Goal: Obtain resource: Download file/media

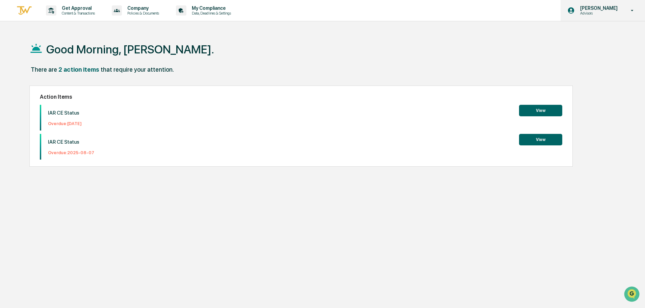
click at [629, 10] on icon at bounding box center [632, 10] width 12 height 6
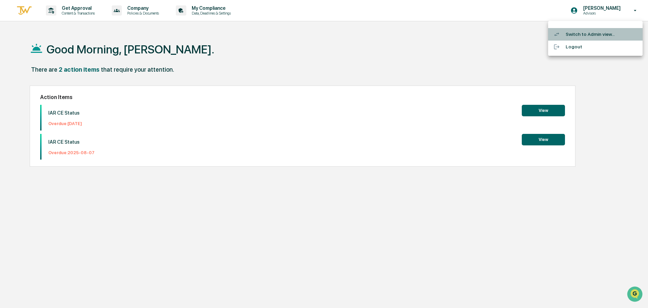
click at [580, 32] on li "Switch to Admin view..." at bounding box center [595, 34] width 95 height 12
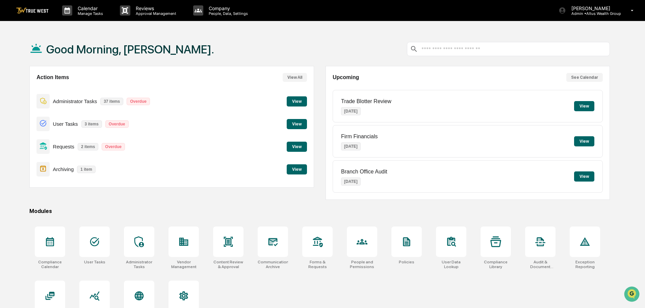
click at [298, 101] on button "View" at bounding box center [297, 101] width 20 height 10
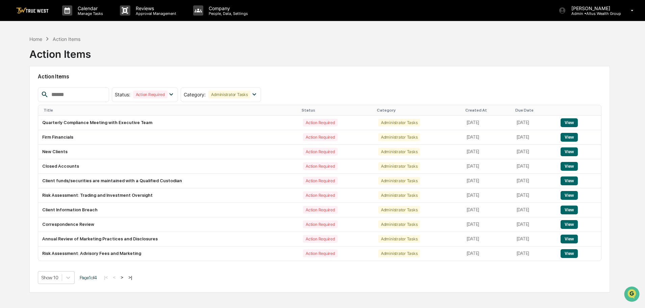
click at [125, 277] on button ">" at bounding box center [121, 277] width 7 height 6
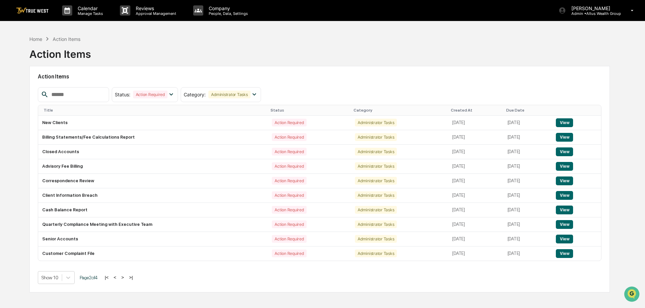
click at [126, 277] on button ">" at bounding box center [122, 277] width 7 height 6
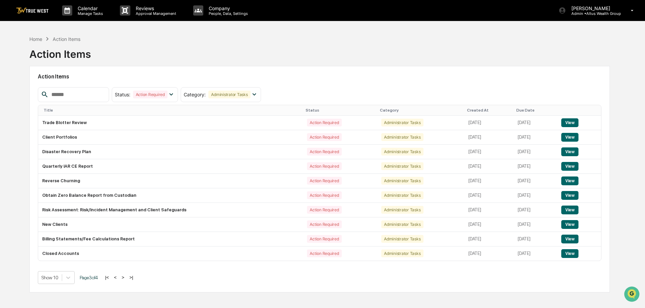
click at [126, 278] on button ">" at bounding box center [122, 277] width 7 height 6
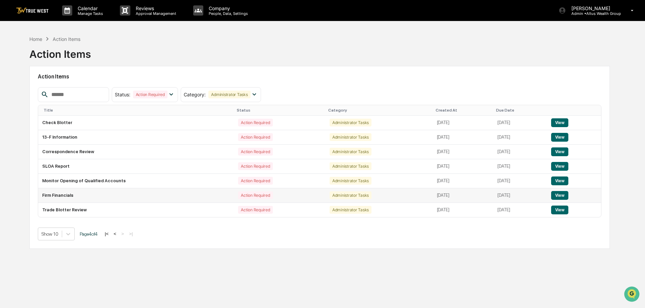
click at [558, 193] on button "View" at bounding box center [559, 195] width 17 height 9
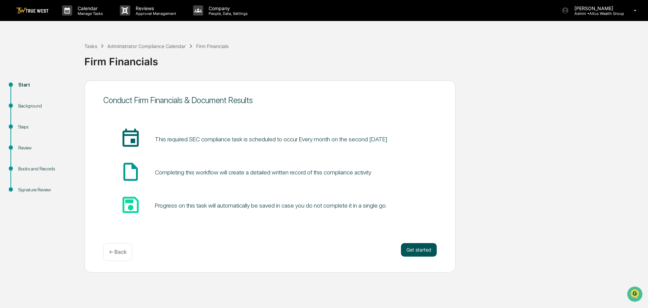
click at [410, 247] on button "Get started" at bounding box center [419, 250] width 36 height 14
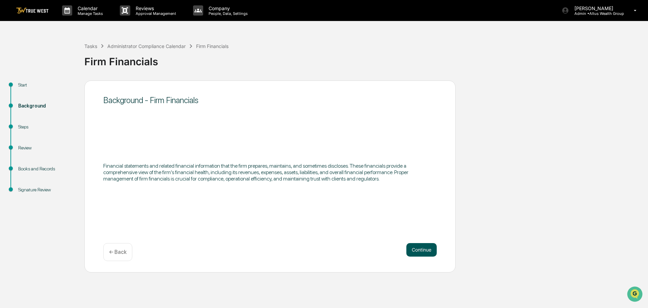
click at [411, 247] on button "Continue" at bounding box center [421, 250] width 30 height 14
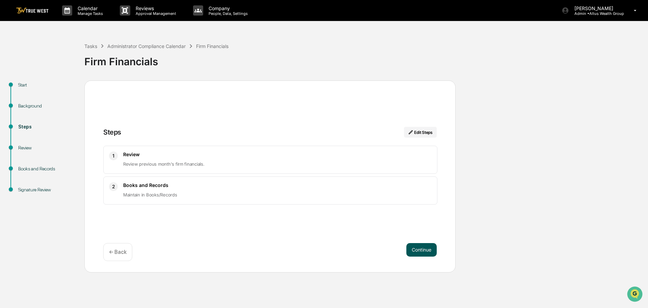
click at [417, 245] on button "Continue" at bounding box center [421, 250] width 30 height 14
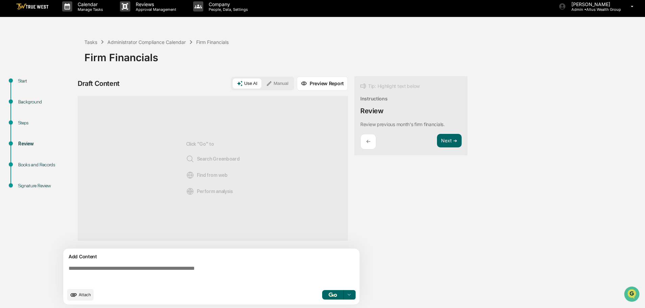
scroll to position [5, 0]
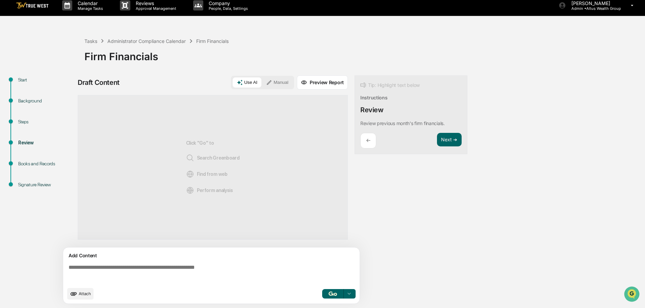
click at [252, 81] on button "Use AI" at bounding box center [247, 82] width 29 height 10
click at [329, 293] on img "button" at bounding box center [332, 293] width 8 height 4
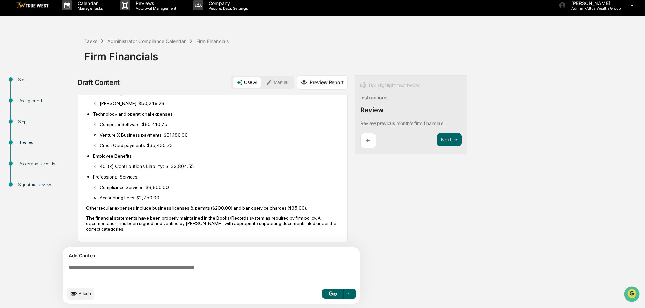
scroll to position [0, 0]
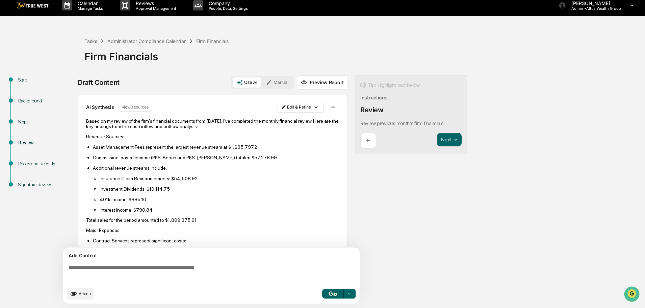
click at [329, 80] on button "Preview Report" at bounding box center [322, 82] width 51 height 14
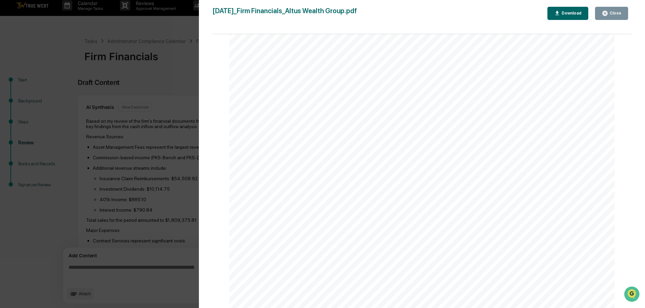
scroll to position [66, 0]
click at [571, 13] on div "Download" at bounding box center [570, 13] width 21 height 5
click at [167, 28] on div "Version History [DATE] 04:54 PM [PERSON_NAME] [DATE]_Firm Financials_Altus Weal…" at bounding box center [322, 154] width 645 height 308
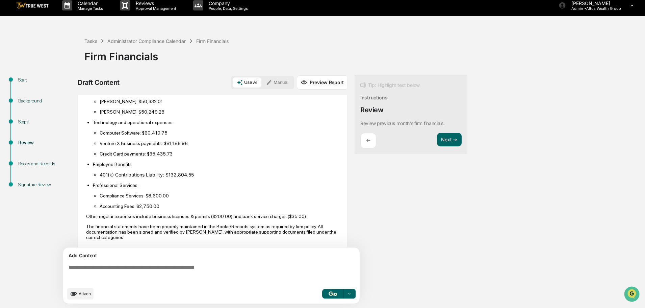
scroll to position [168, 0]
